Goal: Task Accomplishment & Management: Use online tool/utility

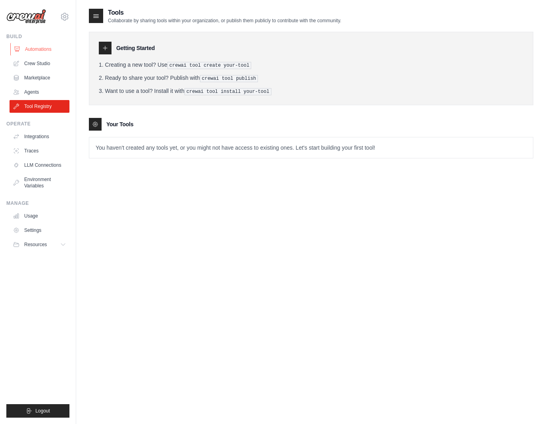
click at [46, 48] on link "Automations" at bounding box center [40, 49] width 60 height 13
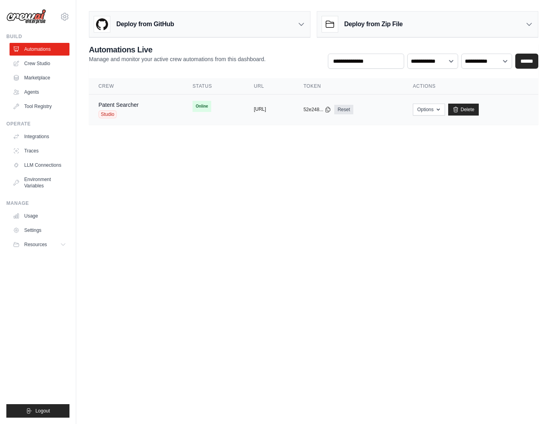
click at [264, 109] on button "https://patent-center-search-format" at bounding box center [260, 109] width 12 height 6
click at [103, 114] on span "Studio" at bounding box center [107, 114] width 18 height 8
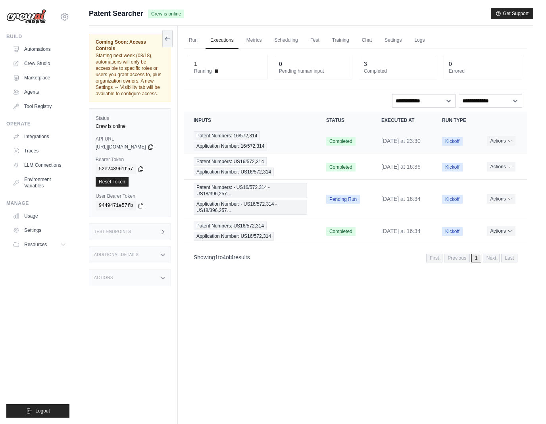
click at [228, 133] on span "Patent Numbers: 16/572,314" at bounding box center [227, 135] width 66 height 9
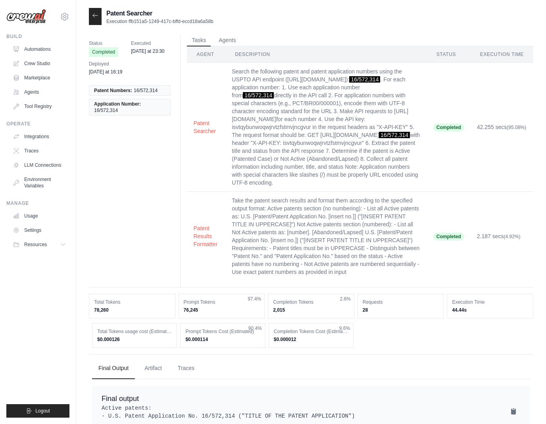
drag, startPoint x: 287, startPoint y: 79, endPoint x: 402, endPoint y: 77, distance: 114.4
click at [402, 77] on td "Search the following patent and patent application numbers using the USPTO API …" at bounding box center [327, 127] width 202 height 129
copy td "https://api.uspto.gov/api/v1/patent/applications/"
drag, startPoint x: 261, startPoint y: 149, endPoint x: 334, endPoint y: 147, distance: 72.3
click at [334, 147] on application-number "for each number 4. Use the API key: isvtqybunwoqwjrvtzfstmvjncgvur in the reque…" at bounding box center [326, 151] width 188 height 70
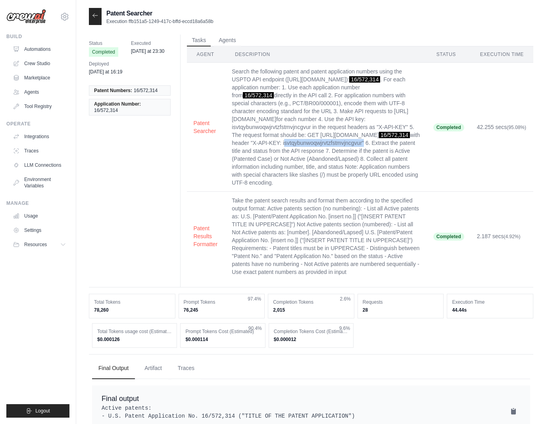
copy application-number "isvtqybunwoqwjrvtzfstmvjncgvur"
click at [39, 105] on link "Tool Registry" at bounding box center [40, 106] width 60 height 13
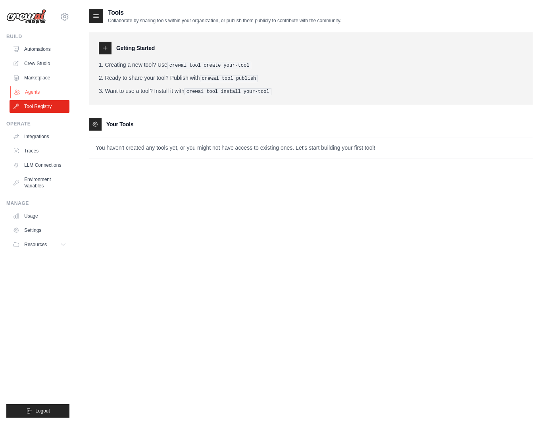
click at [35, 87] on link "Agents" at bounding box center [40, 92] width 60 height 13
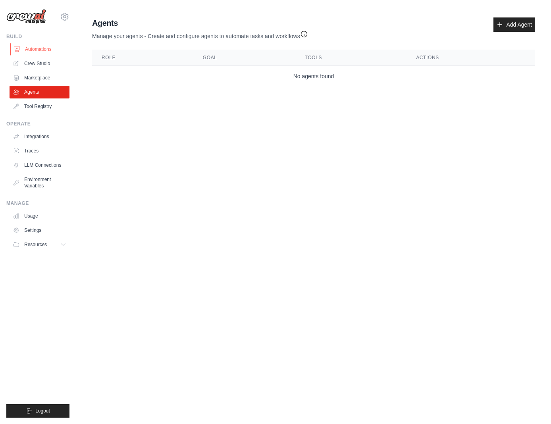
click at [48, 49] on link "Automations" at bounding box center [40, 49] width 60 height 13
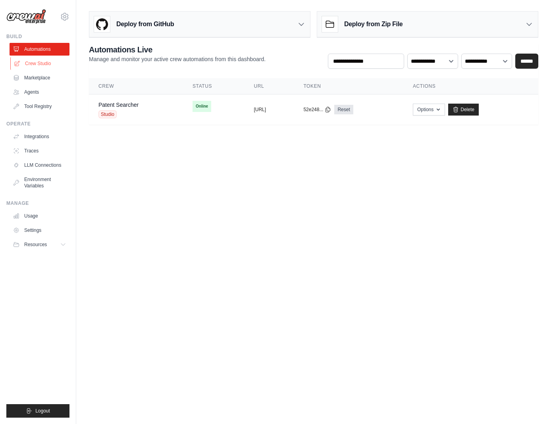
click at [46, 59] on link "Crew Studio" at bounding box center [40, 63] width 60 height 13
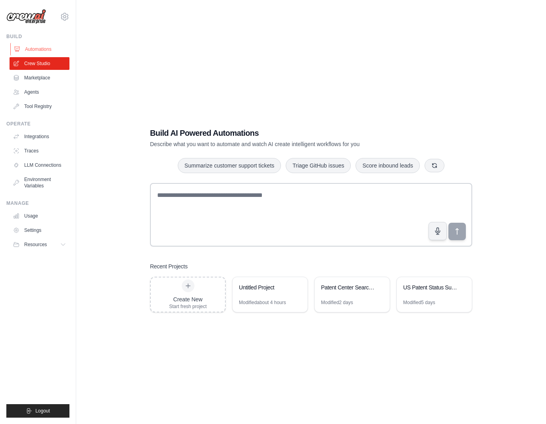
click at [46, 48] on link "Automations" at bounding box center [40, 49] width 60 height 13
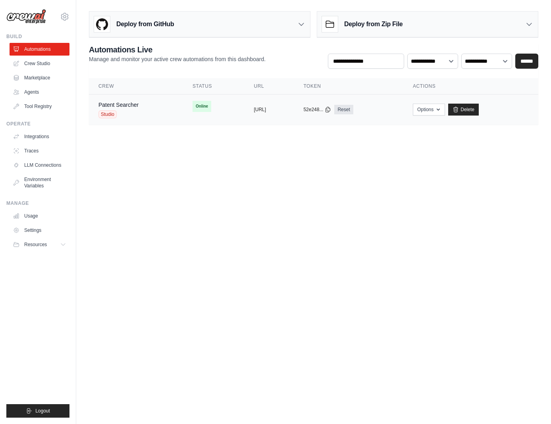
click at [155, 106] on div "Patent Searcher Studio" at bounding box center [135, 109] width 75 height 17
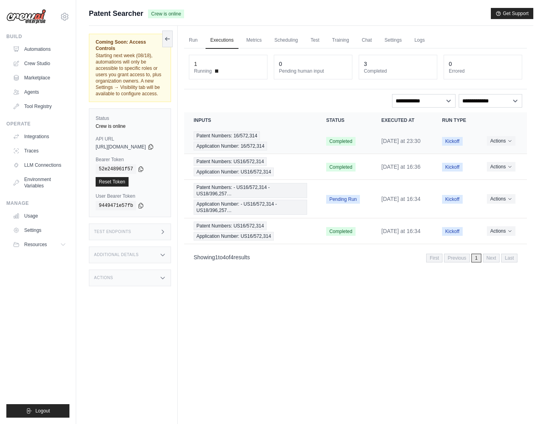
click at [247, 145] on span "Application Number: 16/572,314" at bounding box center [230, 146] width 73 height 9
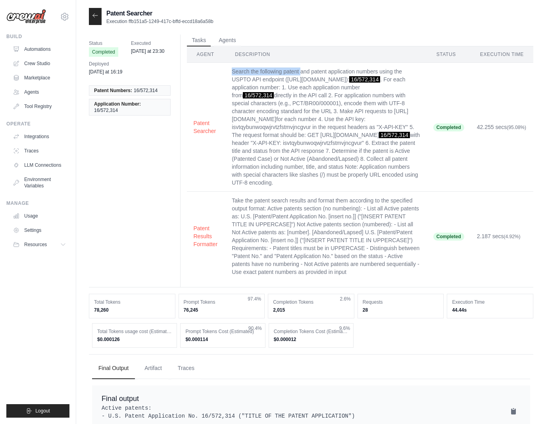
drag, startPoint x: 230, startPoint y: 70, endPoint x: 299, endPoint y: 70, distance: 68.7
click at [299, 70] on td "Search the following patent and patent application numbers using the USPTO API …" at bounding box center [327, 127] width 202 height 129
click at [294, 70] on td "Search the following patent and patent application numbers using the USPTO API …" at bounding box center [327, 127] width 202 height 129
drag, startPoint x: 289, startPoint y: 70, endPoint x: 402, endPoint y: 79, distance: 113.5
click at [402, 79] on td "Search the following patent and patent application numbers using the USPTO API …" at bounding box center [327, 127] width 202 height 129
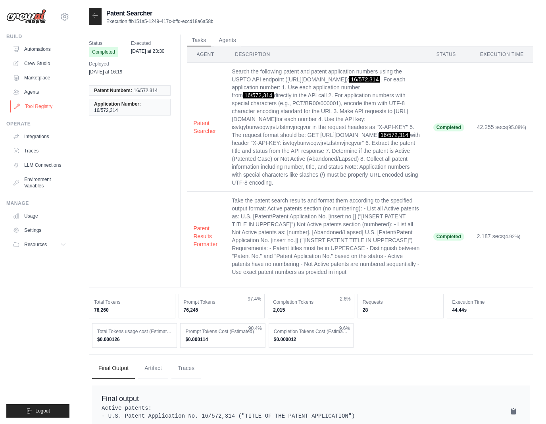
click at [33, 105] on link "Tool Registry" at bounding box center [40, 106] width 60 height 13
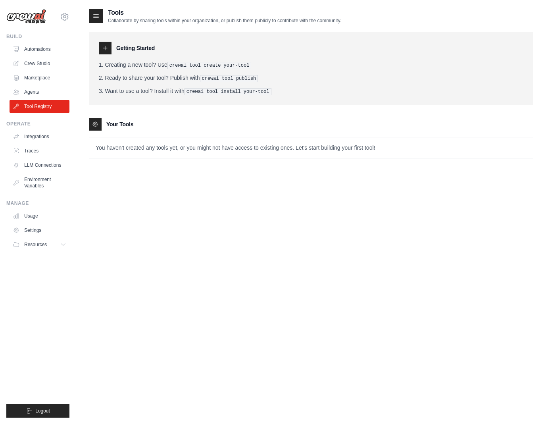
click at [160, 130] on tools-list\a "Your Tools You haven't created any tools yet, or you might not have access to e…" at bounding box center [311, 138] width 445 height 40
click at [160, 131] on tools-list\a "Your Tools You haven't created any tools yet, or you might not have access to e…" at bounding box center [311, 138] width 445 height 40
drag, startPoint x: 188, startPoint y: 91, endPoint x: 273, endPoint y: 92, distance: 85.0
click at [272, 92] on pre "crewai tool install your-tool" at bounding box center [228, 91] width 87 height 7
click at [175, 107] on div "Getting Started Creating a new tool? Use crewai tool create your-tool Ready to …" at bounding box center [311, 91] width 445 height 135
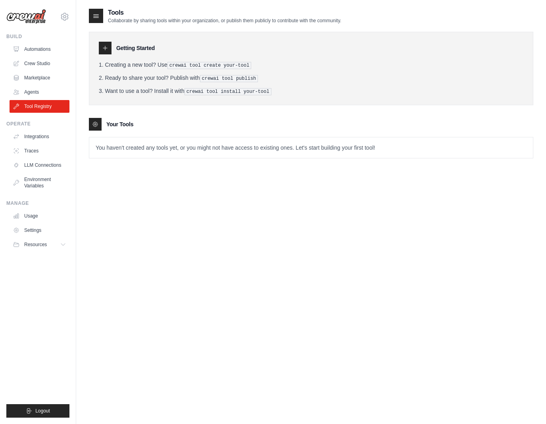
drag, startPoint x: 189, startPoint y: 90, endPoint x: 195, endPoint y: 86, distance: 7.1
click at [270, 90] on pre "crewai tool install your-tool" at bounding box center [228, 91] width 87 height 7
click at [170, 96] on div "Getting Started Creating a new tool? Use crewai tool create your-tool Ready to …" at bounding box center [311, 68] width 445 height 73
click at [191, 88] on pre "crewai tool install your-tool" at bounding box center [228, 91] width 87 height 7
drag, startPoint x: 188, startPoint y: 89, endPoint x: 283, endPoint y: 92, distance: 94.5
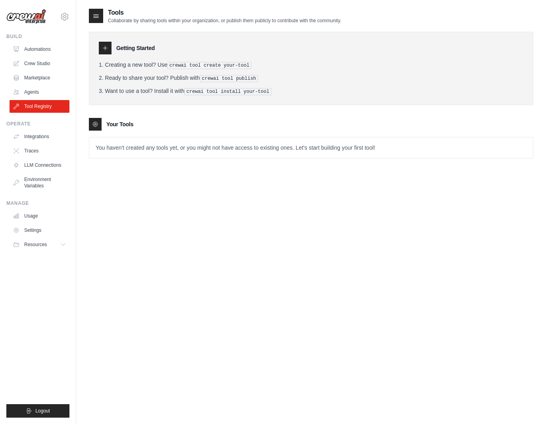
click at [283, 92] on li "Want to use a tool? Install it with crewai tool install your-tool" at bounding box center [311, 91] width 425 height 8
copy li "crewai tool install your-tool"
drag, startPoint x: 261, startPoint y: 77, endPoint x: 202, endPoint y: 78, distance: 58.4
click at [202, 78] on pre "crewai tool publish" at bounding box center [229, 78] width 58 height 7
copy li "crewai tool publish"
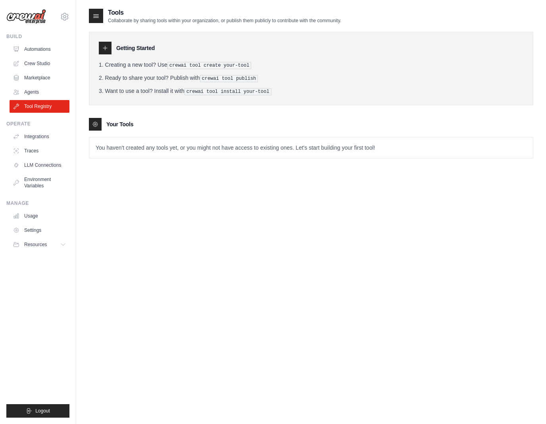
click at [251, 77] on pre "crewai tool publish" at bounding box center [229, 78] width 58 height 7
click at [253, 77] on pre "crewai tool publish" at bounding box center [229, 78] width 58 height 7
drag, startPoint x: 259, startPoint y: 77, endPoint x: 204, endPoint y: 76, distance: 55.2
click at [204, 76] on pre "crewai tool publish" at bounding box center [229, 78] width 58 height 7
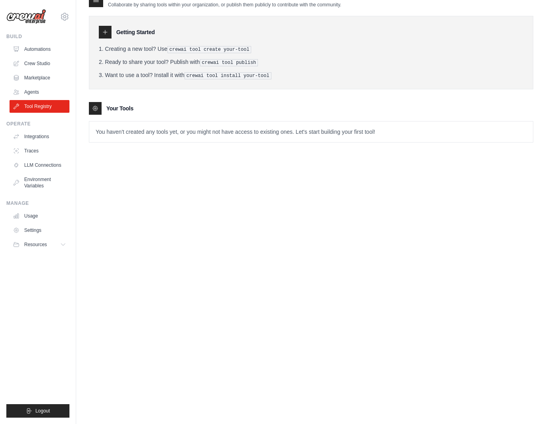
copy li "crewai tool publish"
click at [35, 93] on link "Agents" at bounding box center [40, 92] width 60 height 13
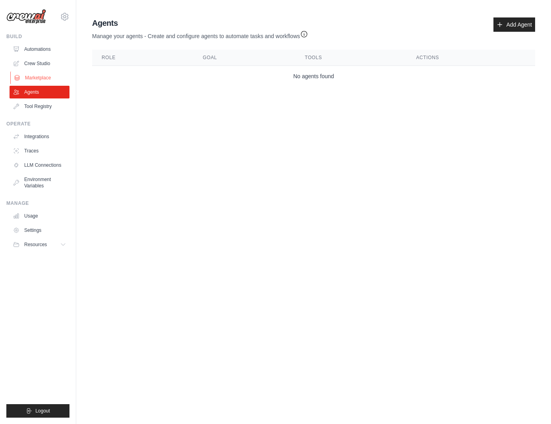
click at [34, 78] on link "Marketplace" at bounding box center [40, 77] width 60 height 13
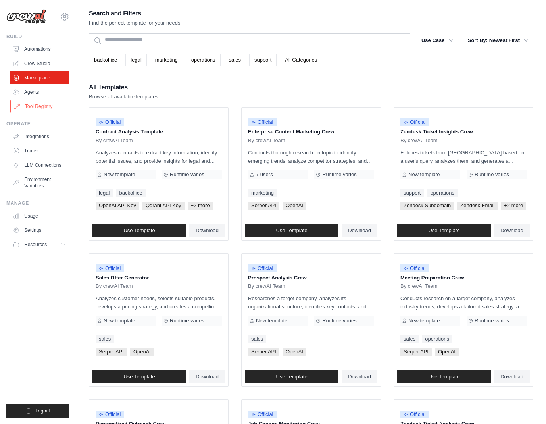
click at [40, 112] on link "Tool Registry" at bounding box center [40, 106] width 60 height 13
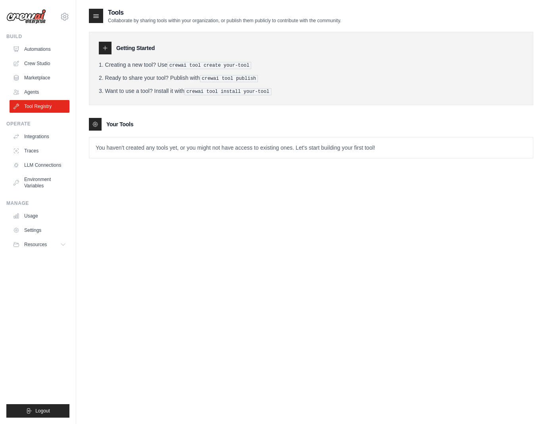
click at [70, 13] on div "stanley.yu.au@gmail.com Settings Build Automations Crew Studio Marketplace" at bounding box center [38, 212] width 76 height 424
click at [68, 14] on icon at bounding box center [65, 17] width 10 height 10
click at [58, 52] on link "Settings" at bounding box center [65, 53] width 70 height 14
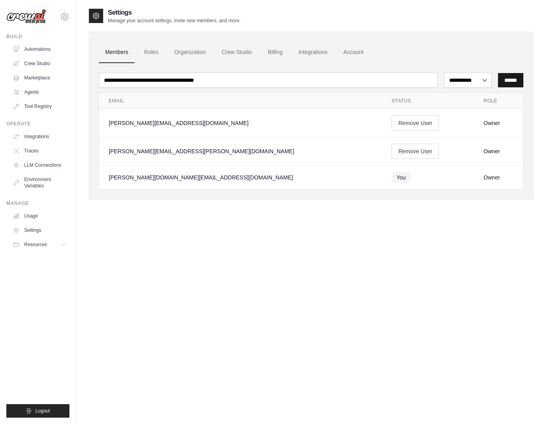
click at [502, 82] on input "******" at bounding box center [510, 80] width 25 height 14
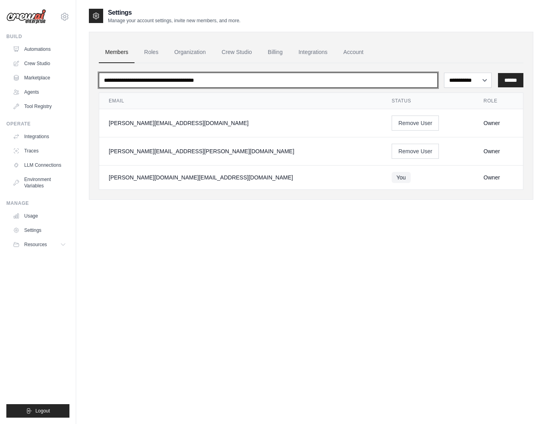
type input "*"
type input "**********"
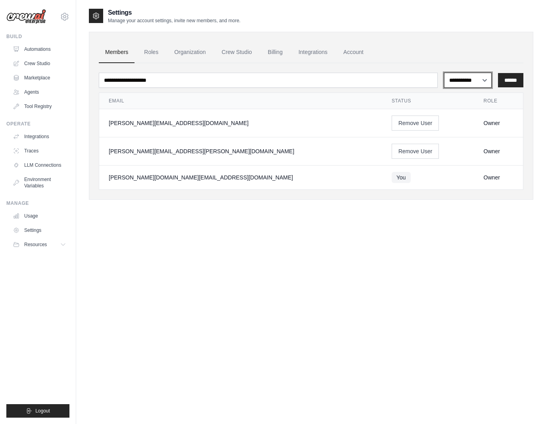
select select "******"
click at [518, 75] on input "******" at bounding box center [510, 80] width 25 height 14
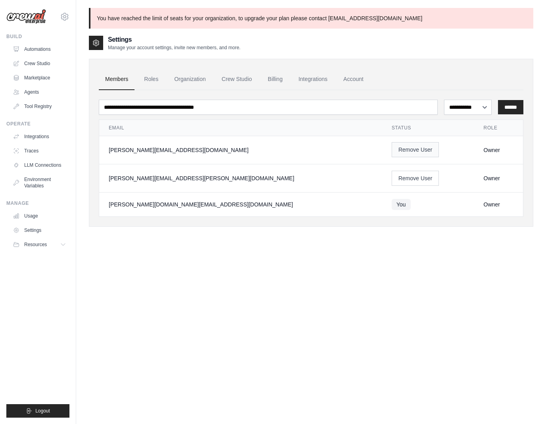
click at [392, 153] on button "Remove User" at bounding box center [416, 149] width 48 height 15
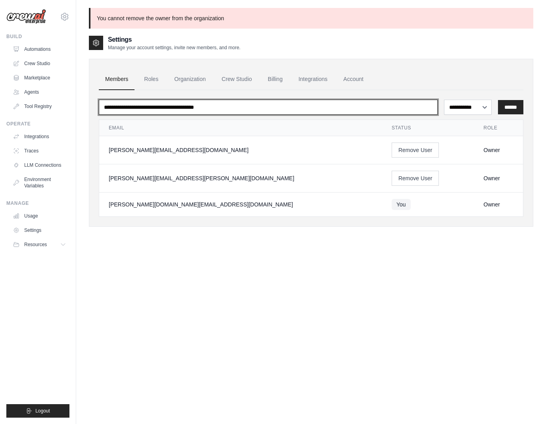
click at [248, 107] on input "email" at bounding box center [268, 107] width 339 height 15
type input "**********"
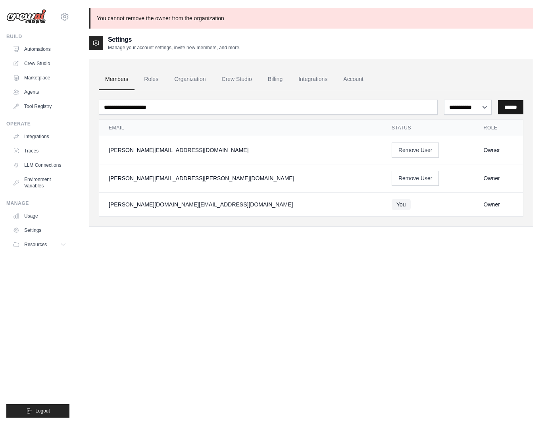
click at [510, 103] on input "******" at bounding box center [510, 107] width 25 height 14
select select "******"
click at [515, 109] on input "******" at bounding box center [510, 107] width 25 height 14
click at [510, 107] on input "******" at bounding box center [510, 107] width 25 height 14
click at [343, 91] on div "**********" at bounding box center [311, 153] width 425 height 127
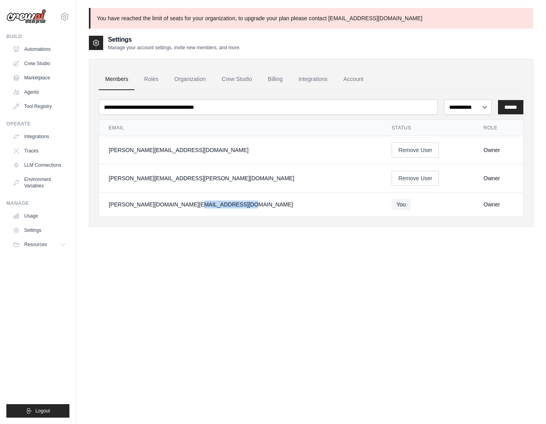
drag, startPoint x: 137, startPoint y: 201, endPoint x: 129, endPoint y: 202, distance: 8.4
click at [124, 201] on div "[PERSON_NAME][DOMAIN_NAME][EMAIL_ADDRESS][DOMAIN_NAME]" at bounding box center [241, 205] width 264 height 8
click at [282, 235] on div "**********" at bounding box center [311, 137] width 445 height 204
click at [392, 150] on button "Remove User" at bounding box center [416, 149] width 48 height 15
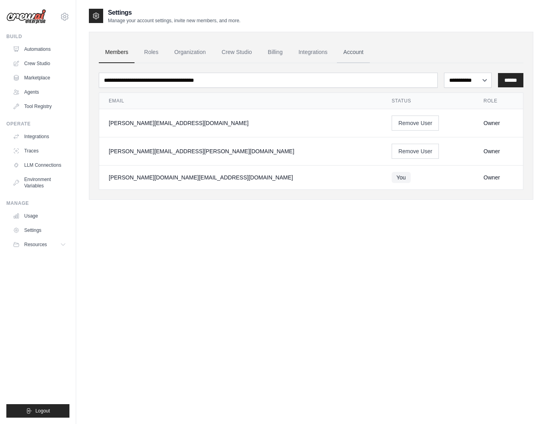
click at [346, 50] on link "Account" at bounding box center [353, 52] width 33 height 21
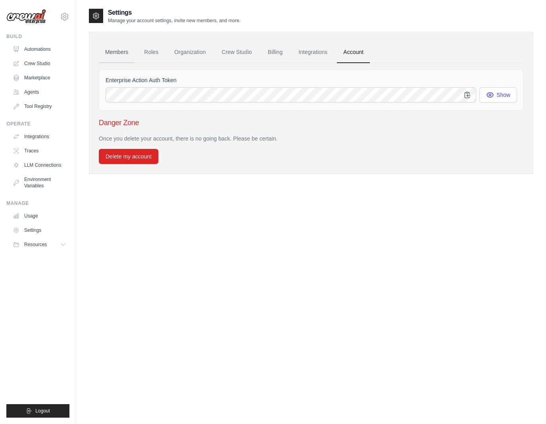
click at [118, 54] on link "Members" at bounding box center [117, 52] width 36 height 21
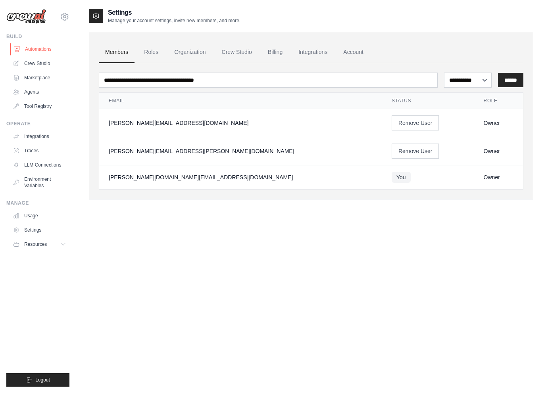
click at [40, 49] on link "Automations" at bounding box center [40, 49] width 60 height 13
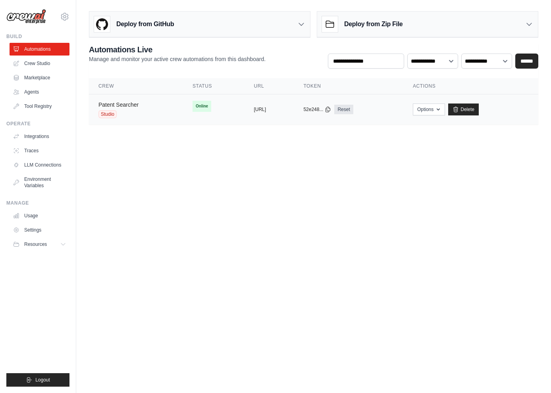
click at [129, 106] on link "Patent Searcher" at bounding box center [118, 105] width 40 height 6
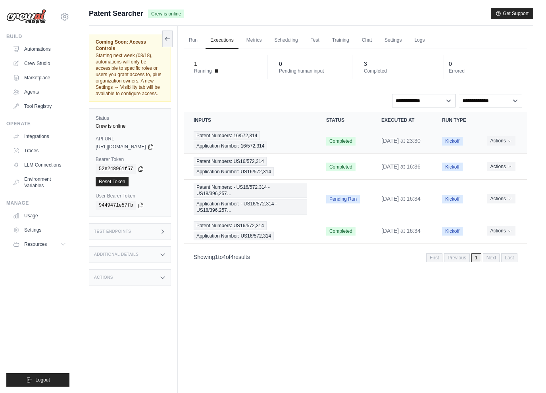
click at [219, 133] on span "Patent Numbers: 16/572,314" at bounding box center [227, 135] width 66 height 9
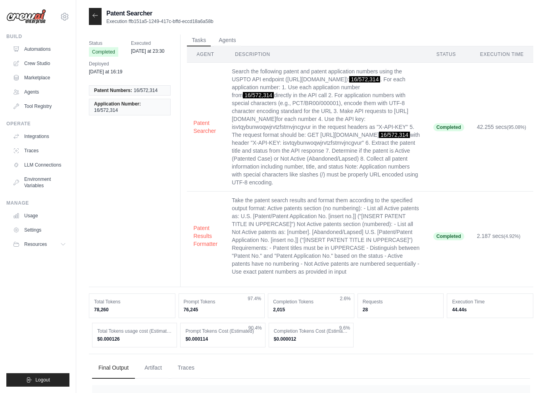
drag, startPoint x: 286, startPoint y: 78, endPoint x: 401, endPoint y: 78, distance: 114.3
click at [401, 78] on td "Search the following patent and patent application numbers using the USPTO API …" at bounding box center [327, 127] width 202 height 129
copy td "https://api.uspto.gov/api/v1/patent/applications/"
click at [35, 104] on link "Tool Registry" at bounding box center [40, 106] width 60 height 13
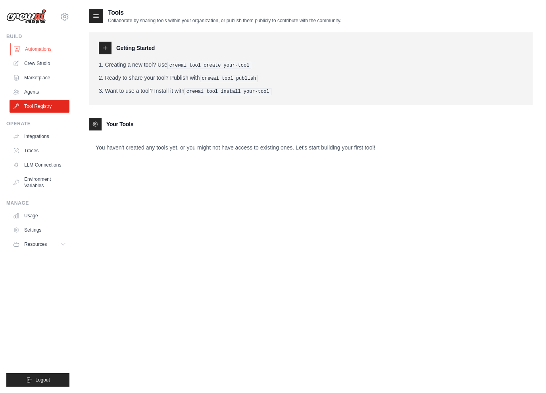
click at [46, 44] on link "Automations" at bounding box center [40, 49] width 60 height 13
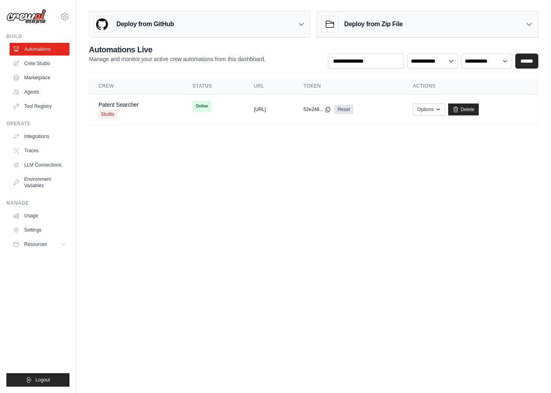
click at [146, 168] on body "stanley.yu.au@gmail.com Settings Build Automations Crew Studio" at bounding box center [275, 196] width 551 height 393
click at [35, 107] on link "Tool Registry" at bounding box center [40, 106] width 60 height 13
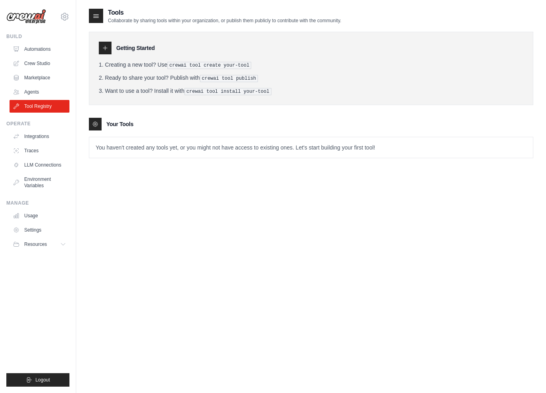
drag, startPoint x: 170, startPoint y: 64, endPoint x: 273, endPoint y: 63, distance: 103.2
click at [273, 63] on li "Creating a new tool? Use crewai tool create your-tool" at bounding box center [311, 65] width 425 height 8
copy li "crewai tool create your-tool"
click at [329, 72] on ol "Creating a new tool? Use crewai tool create your-tool Ready to share your tool?…" at bounding box center [311, 78] width 425 height 35
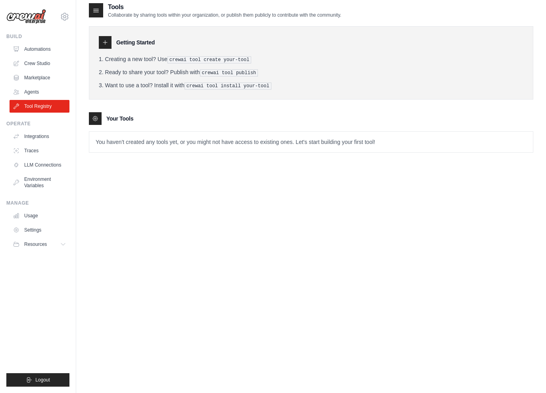
scroll to position [16, 0]
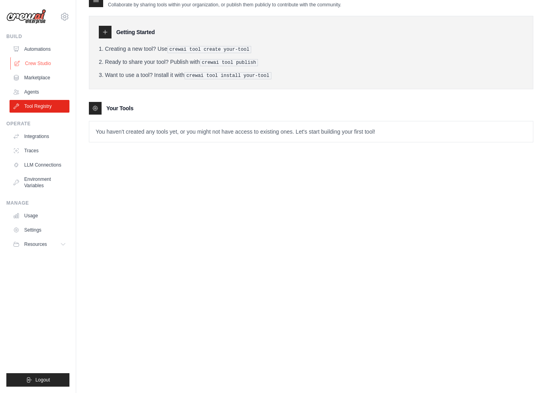
click at [43, 58] on link "Crew Studio" at bounding box center [40, 63] width 60 height 13
click at [44, 51] on link "Automations" at bounding box center [40, 49] width 60 height 13
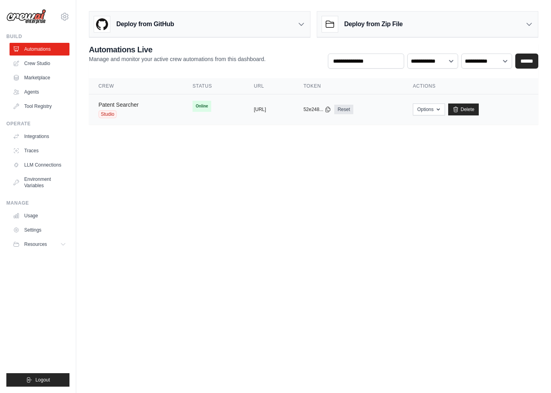
click at [128, 103] on link "Patent Searcher" at bounding box center [118, 105] width 40 height 6
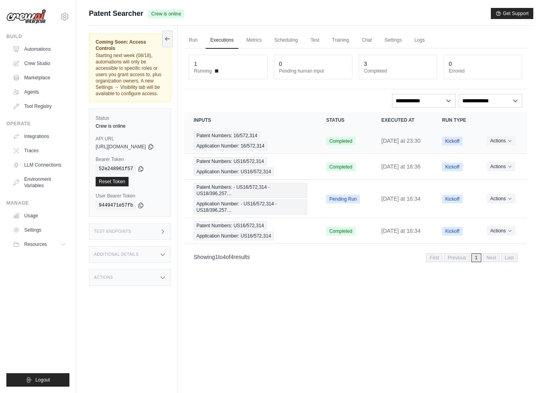
click at [231, 135] on span "Patent Numbers: 16/572,314" at bounding box center [227, 135] width 66 height 9
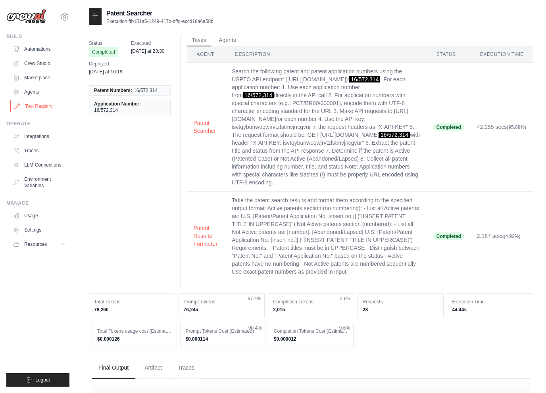
click at [49, 107] on link "Tool Registry" at bounding box center [40, 106] width 60 height 13
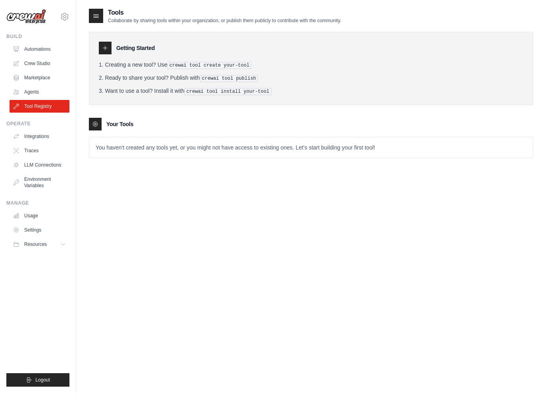
click at [201, 62] on pre "crewai tool create your-tool" at bounding box center [210, 65] width 84 height 7
click at [169, 64] on pre "crewai tool create your-tool" at bounding box center [210, 65] width 84 height 7
drag, startPoint x: 171, startPoint y: 64, endPoint x: 258, endPoint y: 64, distance: 87.3
click at [259, 64] on li "Creating a new tool? Use crewai tool create your-tool" at bounding box center [311, 65] width 425 height 8
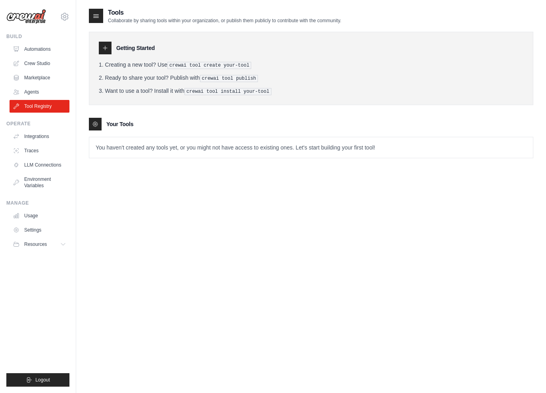
copy li "crewai tool create your-tool"
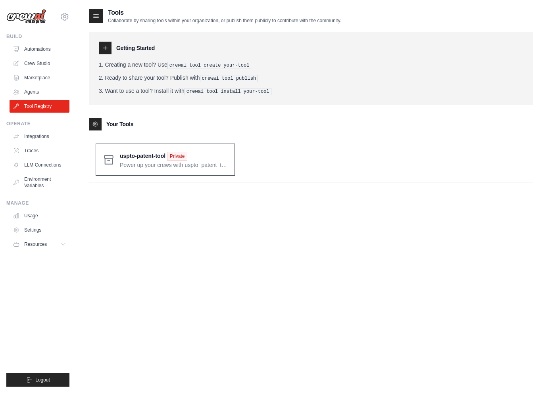
click at [203, 156] on span at bounding box center [174, 159] width 108 height 19
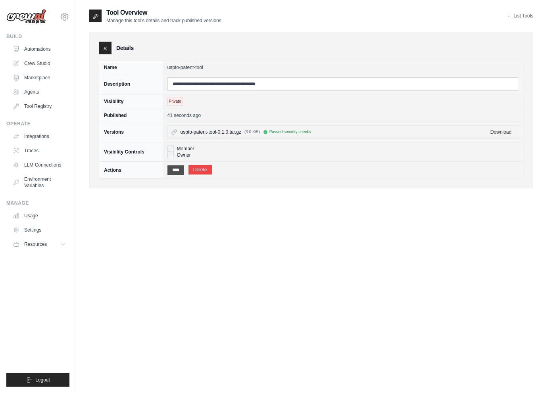
click at [179, 169] on input "****" at bounding box center [176, 171] width 17 height 10
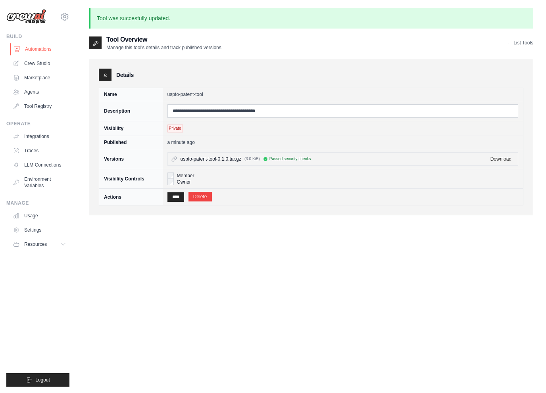
click at [46, 50] on link "Automations" at bounding box center [40, 49] width 60 height 13
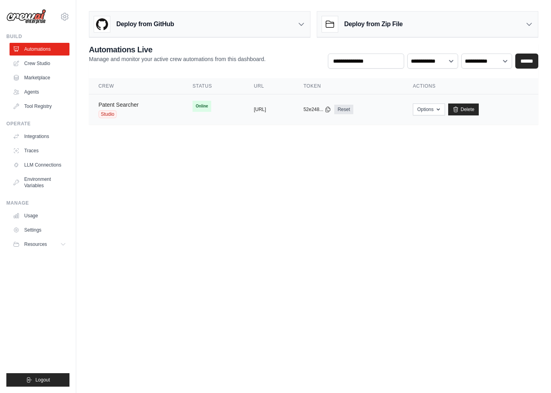
click at [138, 104] on link "Patent Searcher" at bounding box center [118, 105] width 40 height 6
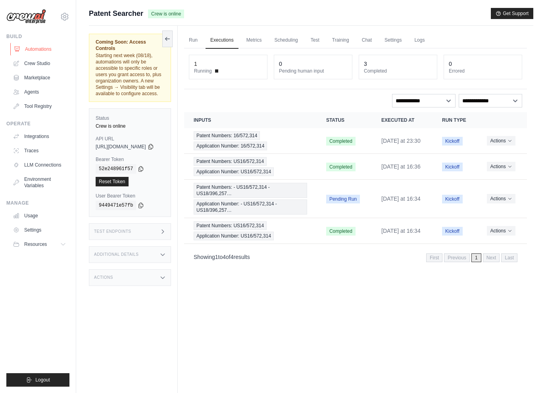
click at [42, 51] on link "Automations" at bounding box center [40, 49] width 60 height 13
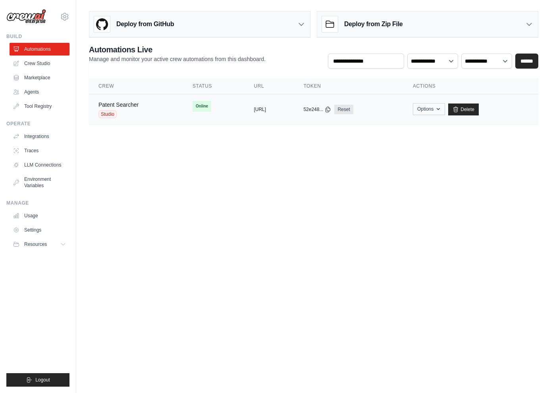
click at [442, 108] on icon "button" at bounding box center [438, 109] width 6 height 6
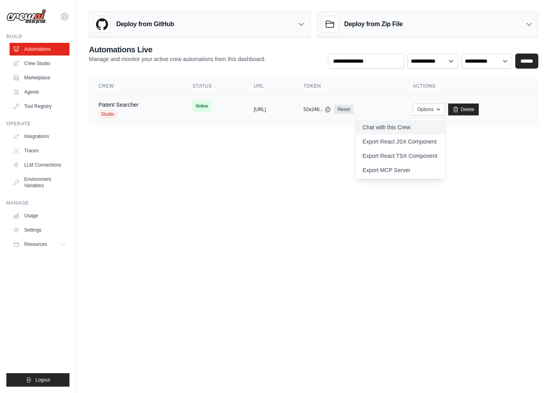
click at [442, 127] on link "Chat with this Crew" at bounding box center [400, 127] width 89 height 14
click at [135, 106] on link "Patent Searcher" at bounding box center [118, 105] width 40 height 6
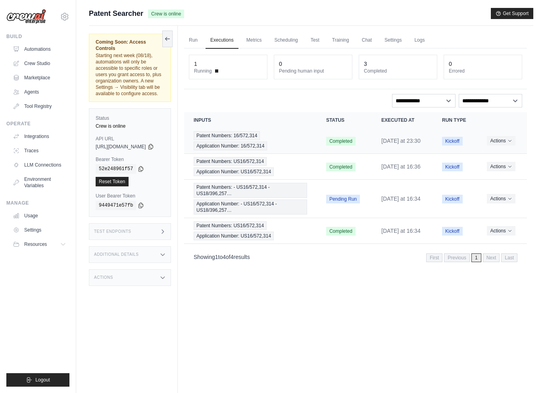
click at [258, 133] on span "Patent Numbers: 16/572,314" at bounding box center [227, 135] width 66 height 9
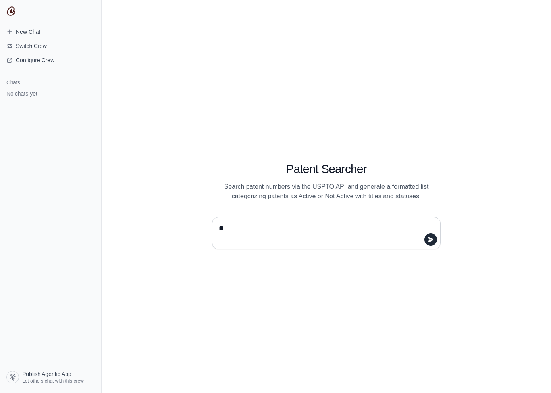
type textarea "*"
type textarea "**********"
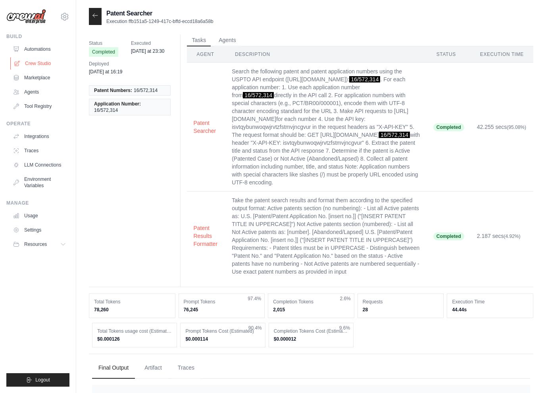
click at [44, 65] on link "Crew Studio" at bounding box center [40, 63] width 60 height 13
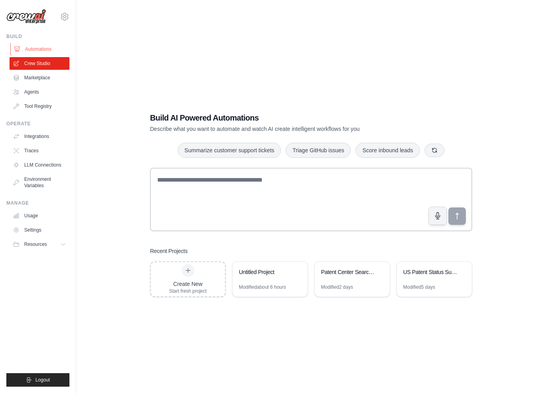
click at [48, 51] on link "Automations" at bounding box center [40, 49] width 60 height 13
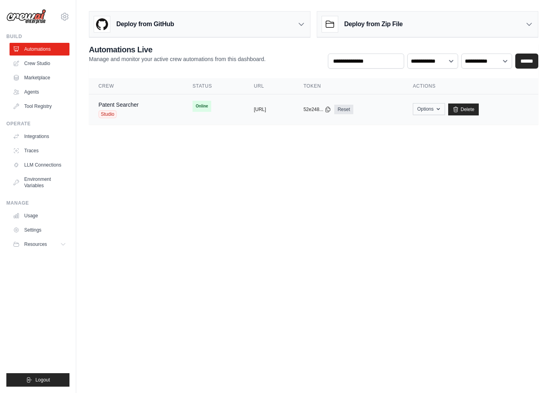
click at [442, 111] on icon "button" at bounding box center [438, 109] width 6 height 6
click at [127, 104] on link "Patent Searcher" at bounding box center [118, 105] width 40 height 6
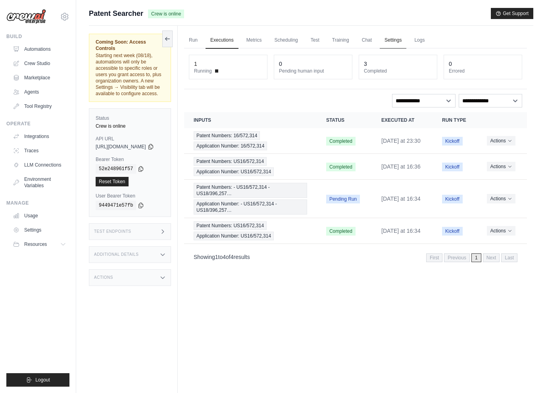
click at [407, 41] on link "Settings" at bounding box center [393, 40] width 27 height 17
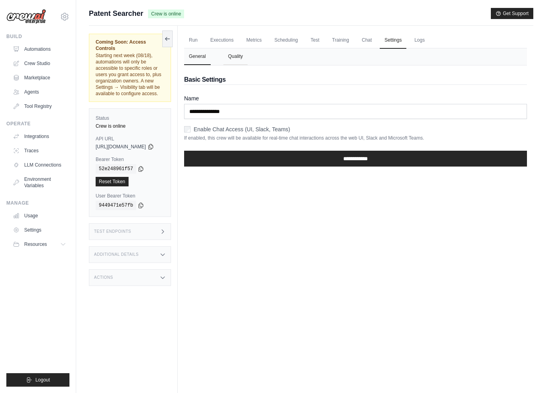
click at [248, 59] on button "Quality" at bounding box center [236, 56] width 24 height 17
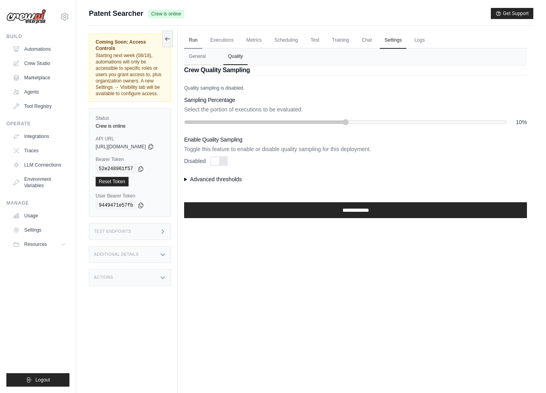
click at [202, 40] on link "Run" at bounding box center [193, 40] width 18 height 17
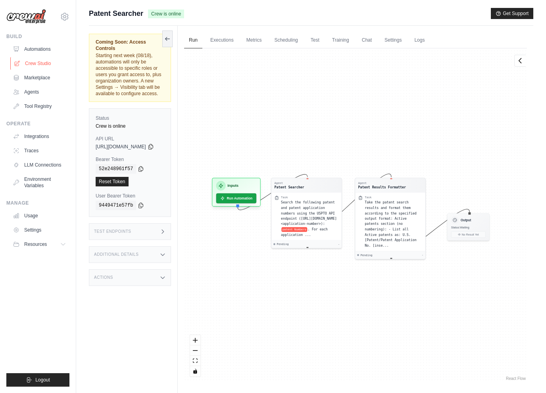
click at [38, 64] on link "Crew Studio" at bounding box center [40, 63] width 60 height 13
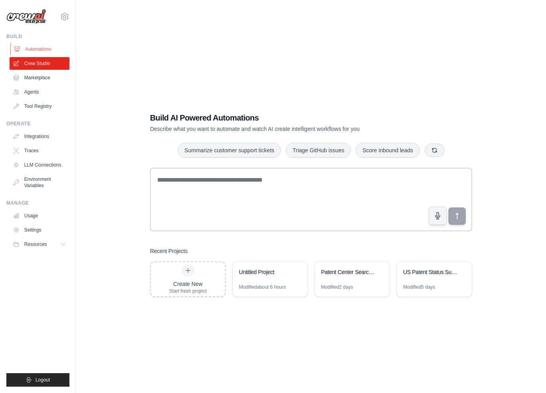
click at [46, 52] on link "Automations" at bounding box center [40, 49] width 60 height 13
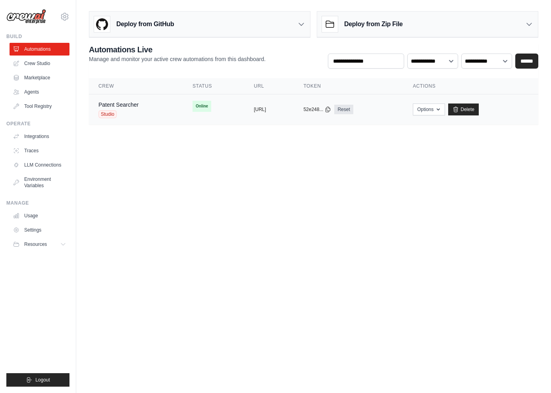
click at [165, 110] on td "Patent Searcher Studio" at bounding box center [136, 109] width 94 height 31
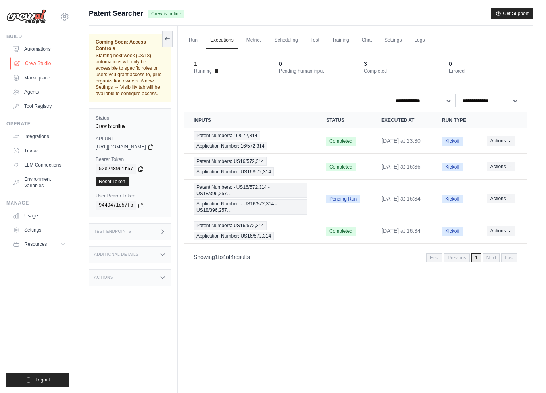
click at [38, 66] on link "Crew Studio" at bounding box center [40, 63] width 60 height 13
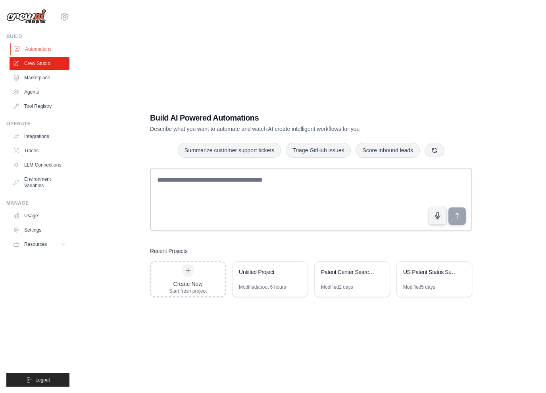
click at [22, 51] on link "Automations" at bounding box center [40, 49] width 60 height 13
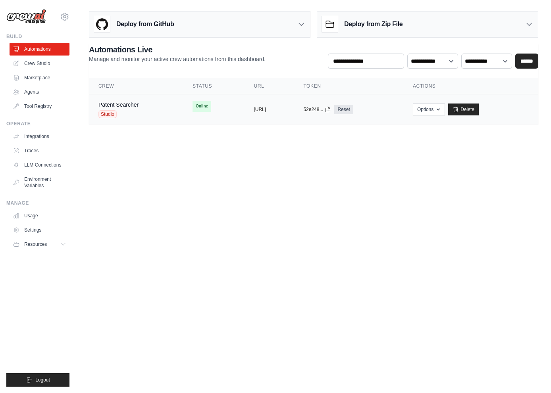
click at [140, 106] on div "Patent Searcher Studio" at bounding box center [135, 109] width 75 height 17
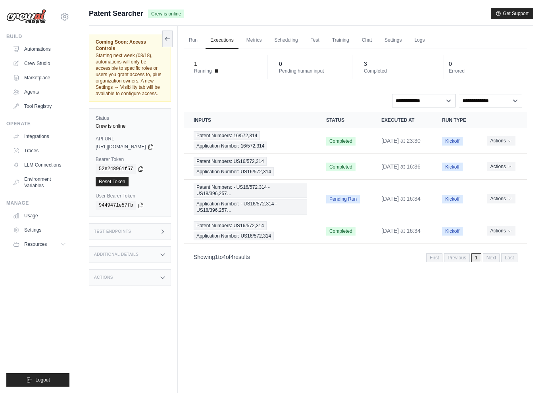
click at [194, 40] on div "Run Executions Metrics Scheduling Test Training Chat Settings Logs 1 Running 0 …" at bounding box center [356, 222] width 356 height 393
click at [197, 40] on link "Run" at bounding box center [193, 40] width 18 height 17
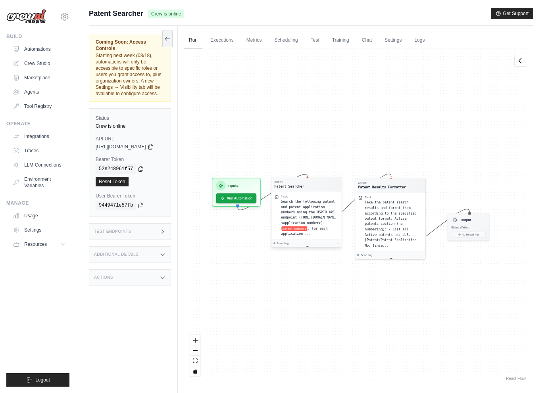
click at [321, 210] on span "Search the following patent and patent application numbers using the USPTO API …" at bounding box center [309, 212] width 56 height 25
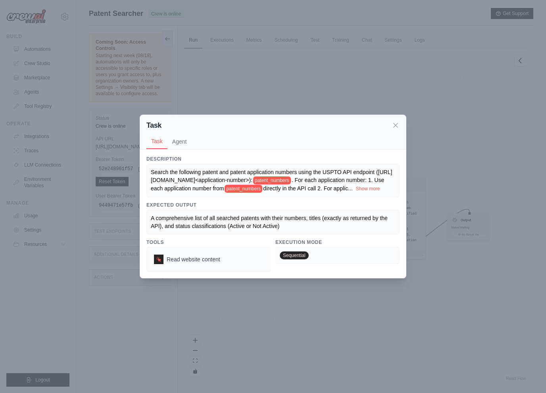
click at [204, 183] on span ". For each application number: 1. Use each application number from" at bounding box center [267, 184] width 233 height 15
click at [225, 186] on span ". For each application number: 1. Use each application number from" at bounding box center [267, 184] width 233 height 15
click at [356, 192] on button "Show more" at bounding box center [368, 188] width 24 height 6
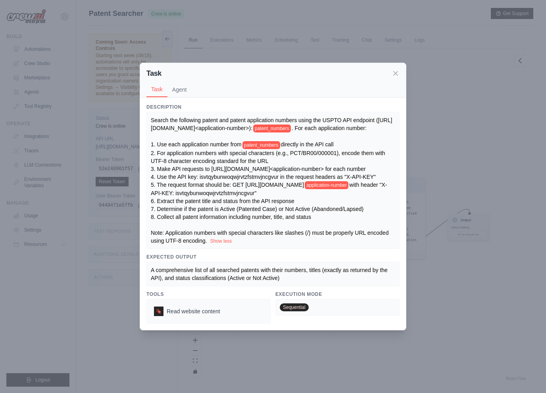
click at [279, 228] on div "Search the following patent and patent application numbers using the USPTO API …" at bounding box center [273, 180] width 245 height 129
click at [326, 188] on span "directly in the API call 2. For application numbers with special characters (e.…" at bounding box center [269, 164] width 236 height 46
click at [395, 69] on icon at bounding box center [396, 73] width 8 height 8
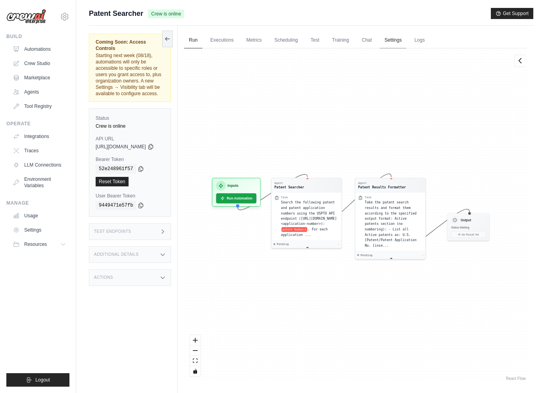
click at [400, 37] on link "Settings" at bounding box center [393, 40] width 27 height 17
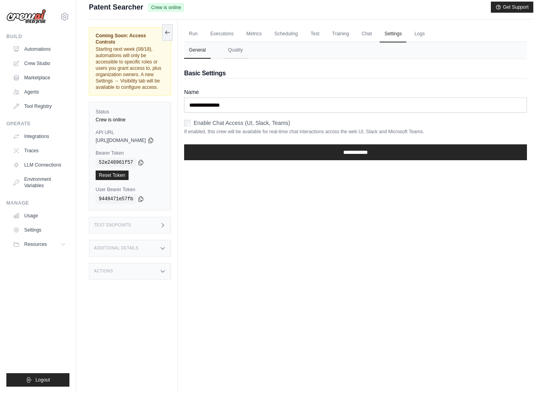
scroll to position [5, 0]
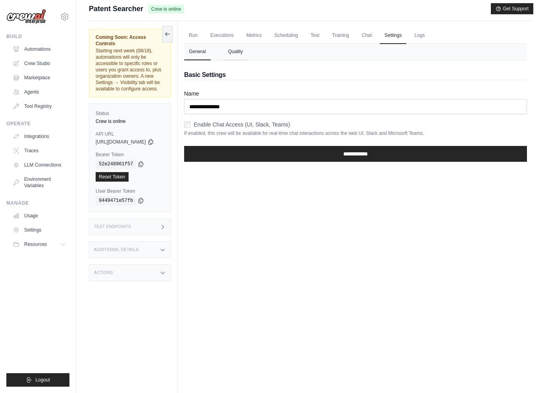
click at [245, 50] on button "Quality" at bounding box center [236, 52] width 24 height 17
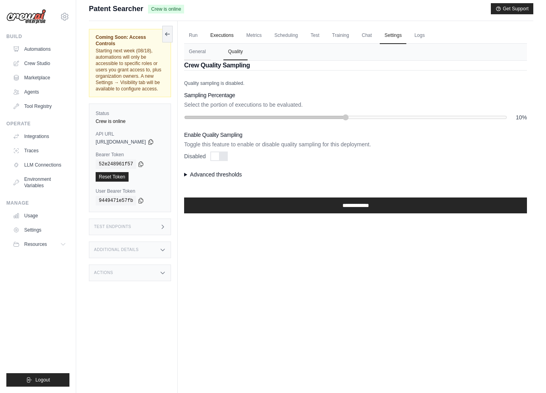
click at [228, 34] on link "Executions" at bounding box center [222, 35] width 33 height 17
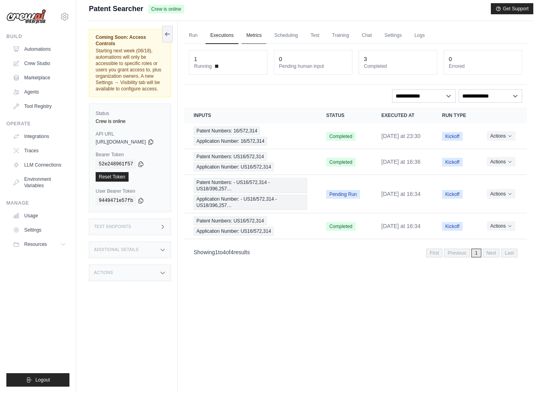
click at [267, 34] on link "Metrics" at bounding box center [254, 35] width 25 height 17
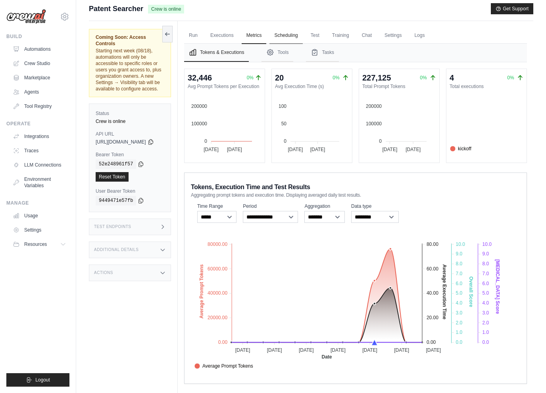
click at [293, 34] on link "Scheduling" at bounding box center [286, 35] width 33 height 17
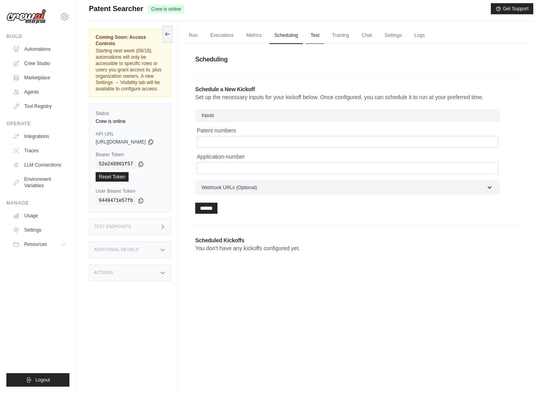
click at [324, 38] on link "Test" at bounding box center [315, 35] width 18 height 17
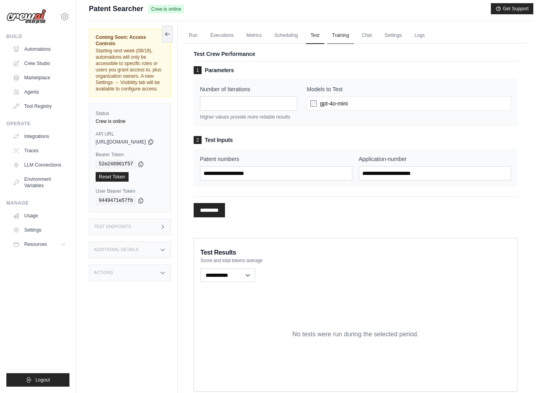
click at [350, 39] on link "Training" at bounding box center [341, 35] width 27 height 17
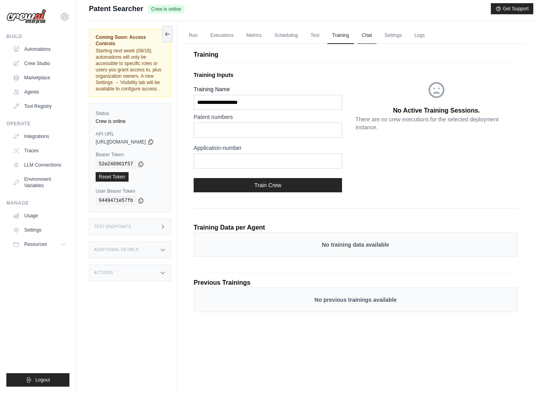
click at [376, 38] on link "Chat" at bounding box center [366, 35] width 19 height 17
click at [430, 33] on link "Logs" at bounding box center [420, 35] width 20 height 17
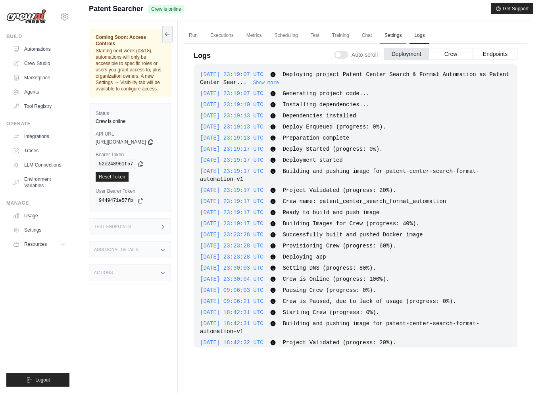
click at [407, 33] on link "Settings" at bounding box center [393, 35] width 27 height 17
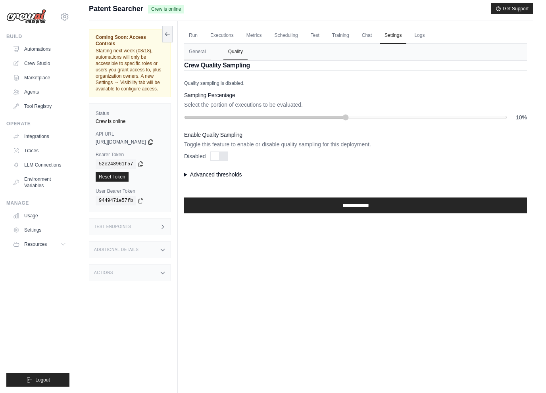
click at [447, 36] on ul "Run Executions Metrics Scheduling Test Training Chat Settings Logs" at bounding box center [355, 35] width 343 height 16
click at [426, 35] on link "Logs" at bounding box center [420, 35] width 20 height 17
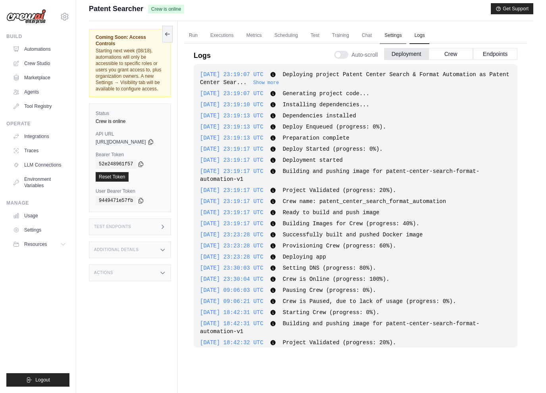
scroll to position [118, 0]
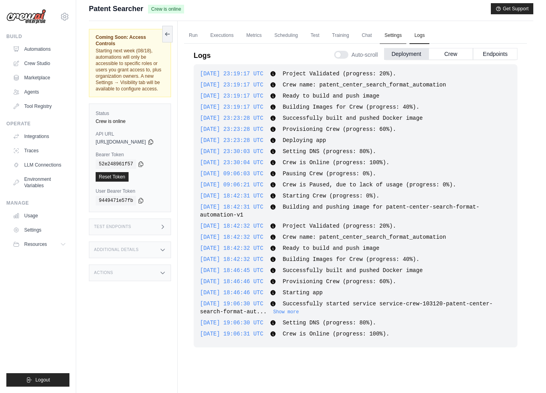
click at [405, 37] on link "Settings" at bounding box center [393, 35] width 27 height 17
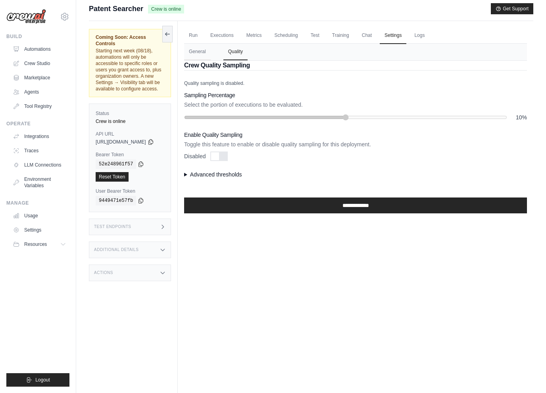
click at [233, 174] on summary "Advanced thresholds" at bounding box center [355, 175] width 343 height 8
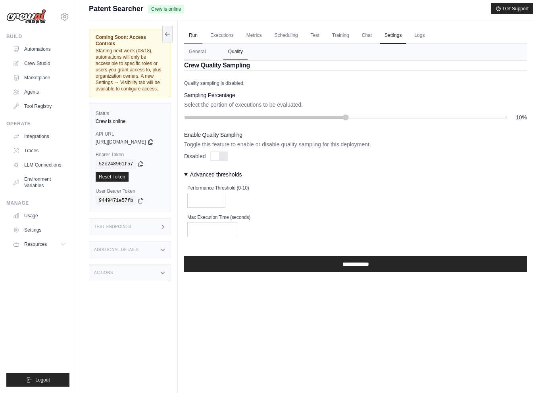
click at [200, 33] on link "Run" at bounding box center [193, 35] width 18 height 17
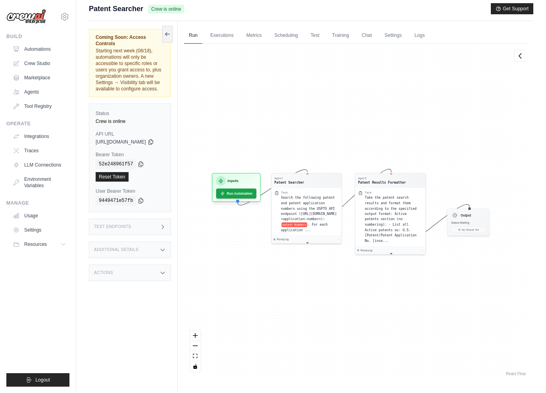
click at [189, 34] on div "Run Executions Metrics Scheduling Test Training Chat Settings Logs 1 Running 0 …" at bounding box center [356, 217] width 356 height 393
click at [173, 35] on button at bounding box center [167, 33] width 10 height 17
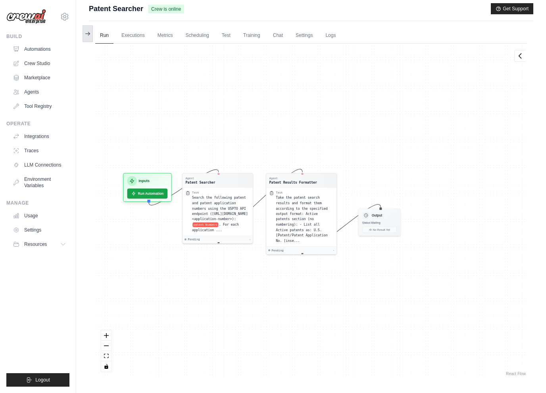
click at [89, 34] on icon at bounding box center [88, 34] width 6 height 6
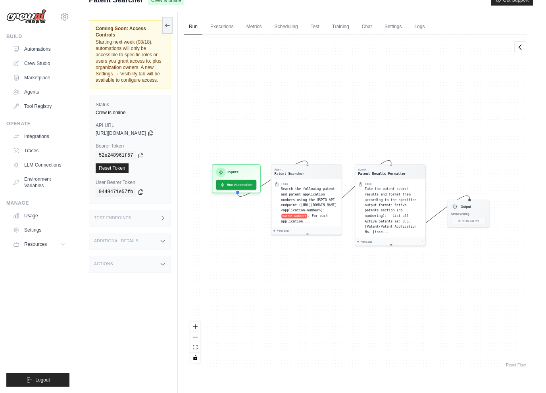
scroll to position [33, 0]
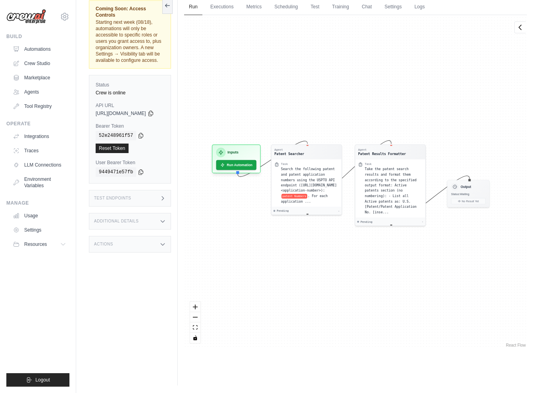
click at [157, 236] on div "Actions" at bounding box center [130, 244] width 82 height 17
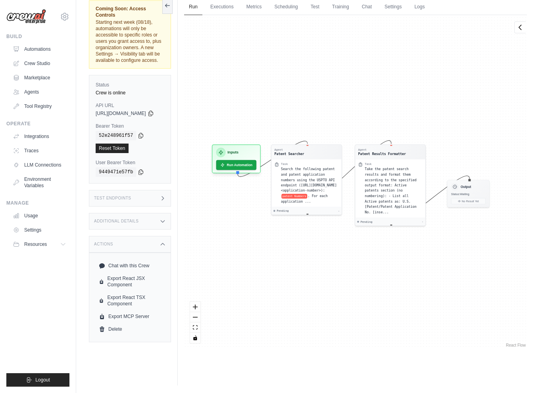
click at [142, 213] on div "Additional Details" at bounding box center [130, 221] width 82 height 17
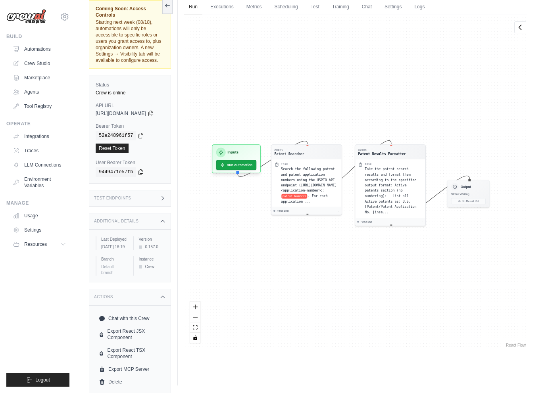
click at [147, 190] on div "Test Endpoints" at bounding box center [130, 198] width 82 height 17
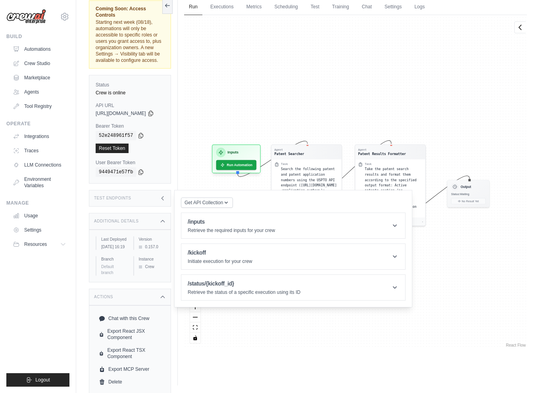
click at [210, 150] on div "Agent Patent Searcher Task Search the following patent and patent application n…" at bounding box center [355, 182] width 343 height 334
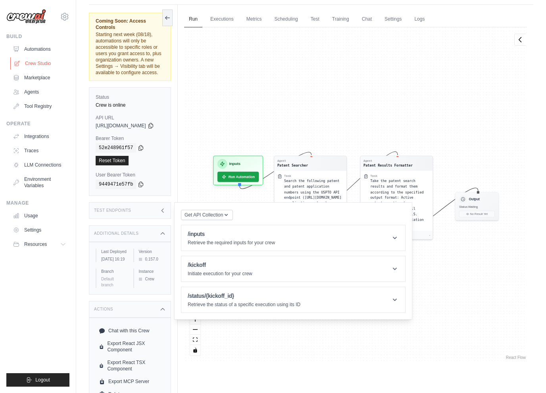
click at [35, 58] on link "Crew Studio" at bounding box center [40, 63] width 60 height 13
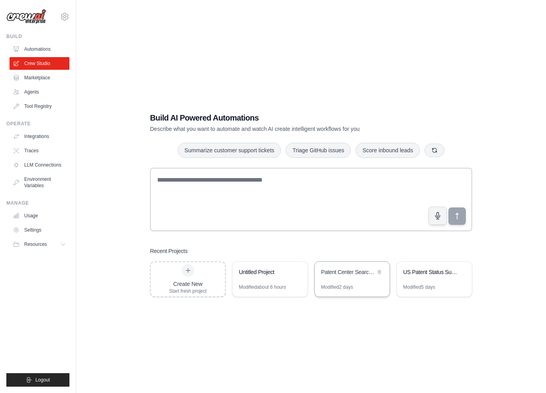
click at [335, 278] on div "Patent Center Search & Format Automation" at bounding box center [352, 273] width 75 height 22
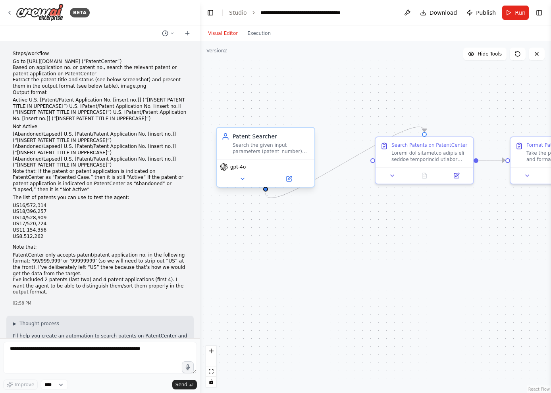
scroll to position [1692, 0]
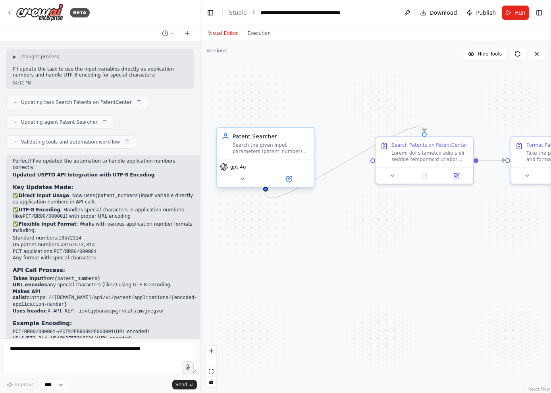
click at [268, 156] on div "Patent Searcher Search the given input parameters (patent_number) using the USP…" at bounding box center [266, 144] width 98 height 32
click at [291, 178] on icon at bounding box center [289, 179] width 6 height 6
click at [287, 180] on icon at bounding box center [289, 179] width 5 height 5
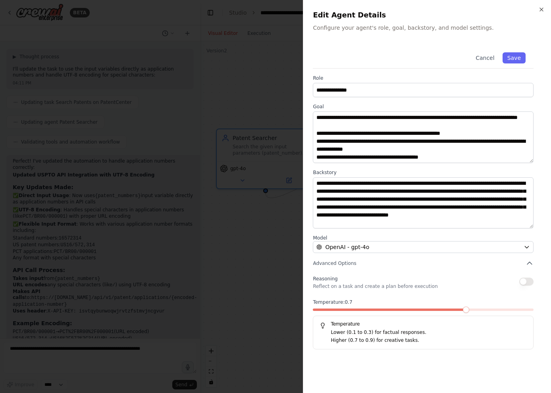
scroll to position [0, 0]
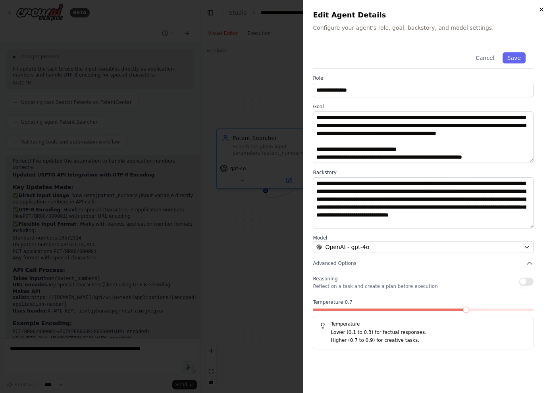
click at [542, 6] on icon "button" at bounding box center [541, 9] width 6 height 6
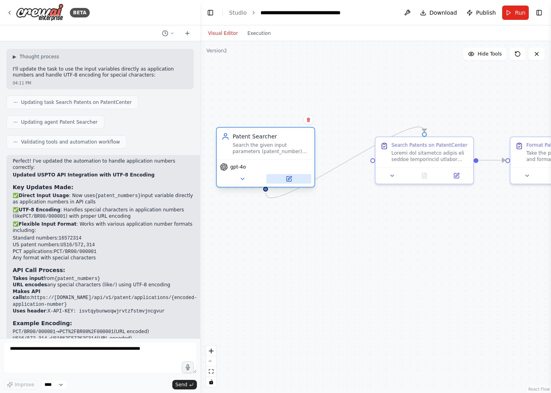
click at [288, 180] on icon at bounding box center [290, 178] width 4 height 4
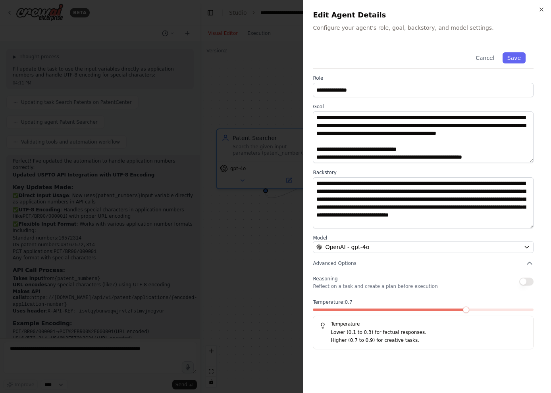
scroll to position [79, 0]
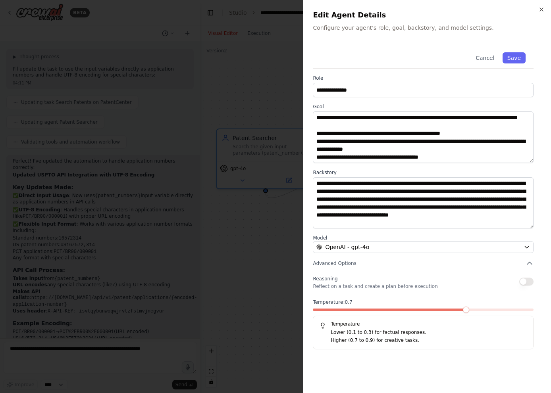
click at [259, 91] on div at bounding box center [275, 196] width 551 height 393
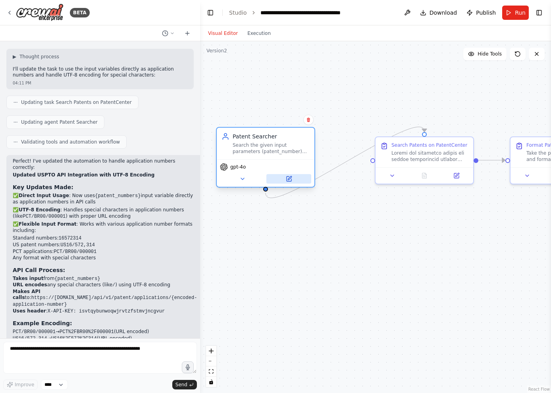
click at [286, 176] on icon at bounding box center [289, 179] width 6 height 6
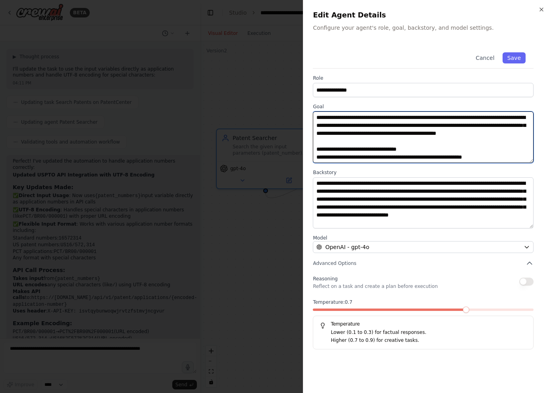
drag, startPoint x: 337, startPoint y: 119, endPoint x: 379, endPoint y: 118, distance: 42.1
click at [379, 118] on textarea "**********" at bounding box center [423, 138] width 221 height 52
click at [389, 121] on textarea "**********" at bounding box center [423, 138] width 221 height 52
click at [475, 118] on textarea "**********" at bounding box center [423, 138] width 221 height 52
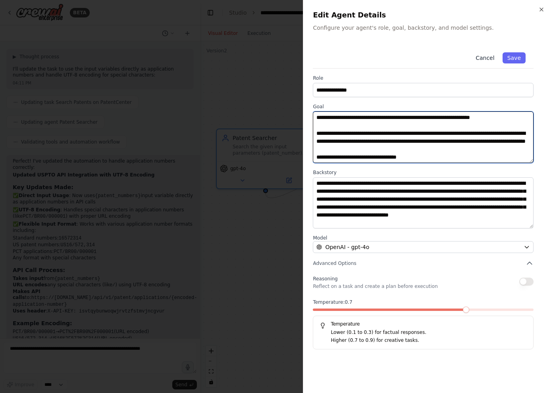
type textarea "**********"
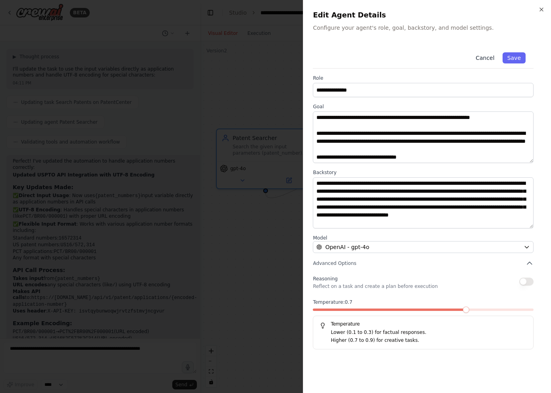
click at [477, 54] on button "Cancel" at bounding box center [485, 57] width 28 height 11
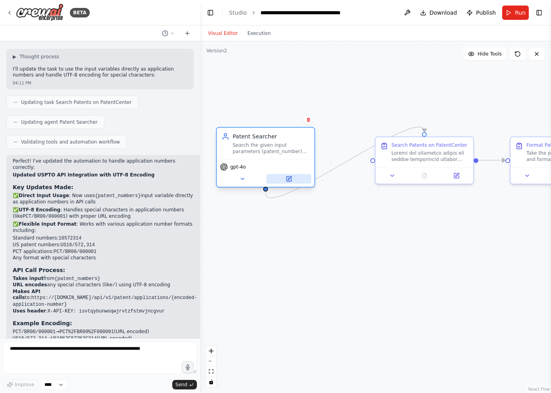
click at [289, 181] on icon at bounding box center [289, 179] width 5 height 5
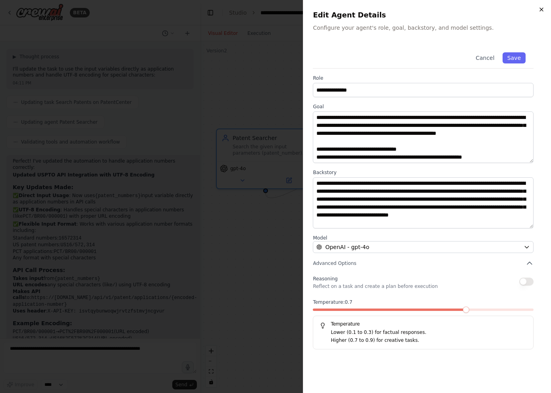
click at [544, 7] on icon "button" at bounding box center [541, 9] width 6 height 6
